Goal: Browse casually: Explore the website without a specific task or goal

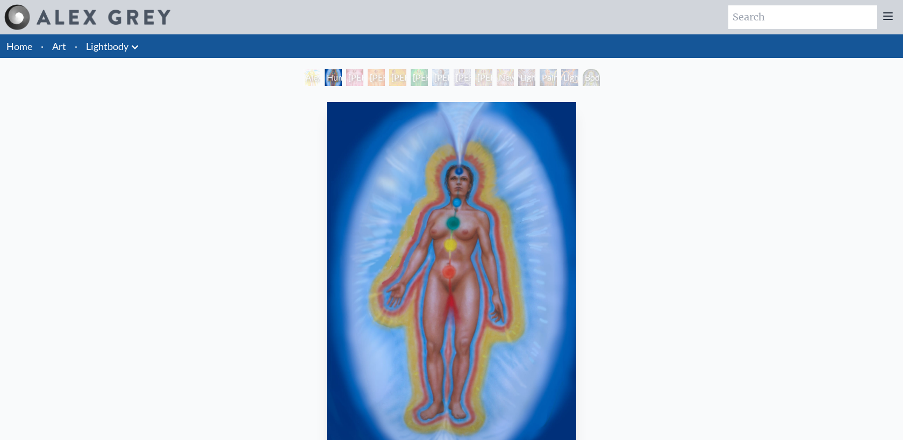
click at [357, 74] on div "[PERSON_NAME] 1" at bounding box center [354, 77] width 17 height 17
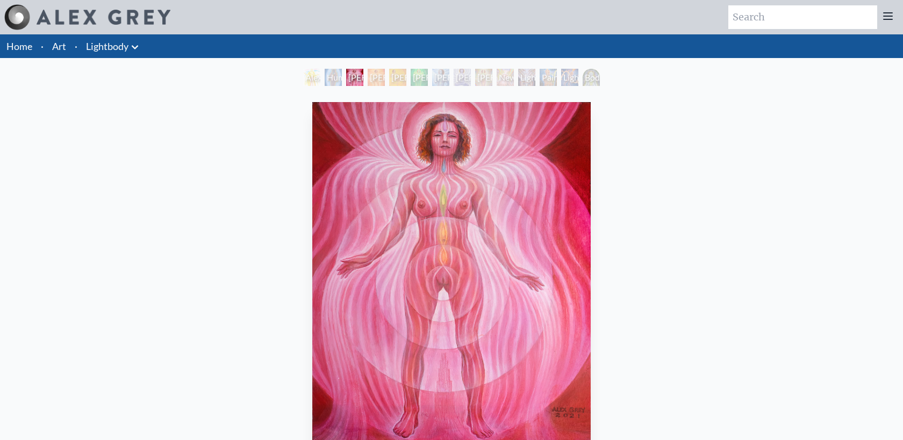
click at [385, 74] on div "[PERSON_NAME] 2" at bounding box center [375, 77] width 17 height 17
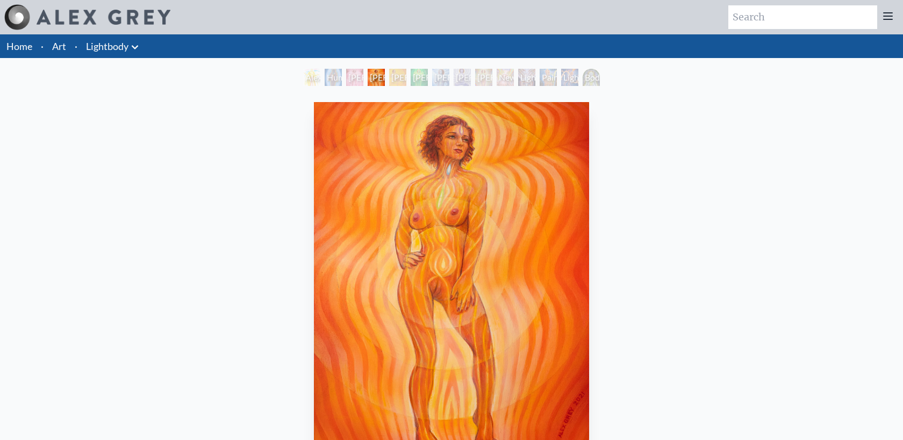
click at [408, 74] on div "Alexza Human Energy Field [PERSON_NAME] 1 [PERSON_NAME] 2 [PERSON_NAME] 3 [PERS…" at bounding box center [451, 79] width 301 height 20
click at [459, 76] on div "[PERSON_NAME] 6" at bounding box center [461, 77] width 17 height 17
